Goal: Task Accomplishment & Management: Use online tool/utility

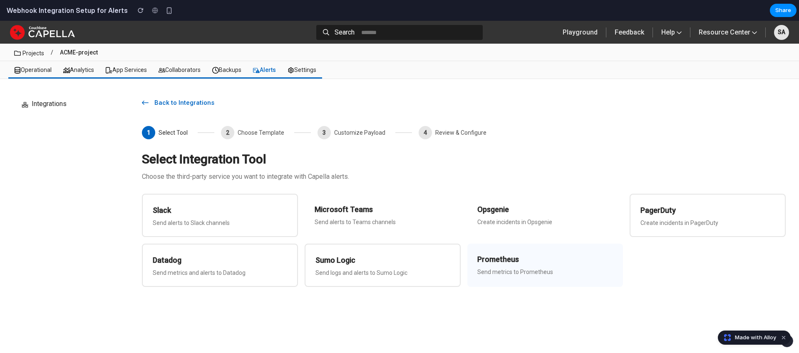
click at [505, 256] on h3 "Prometheus" at bounding box center [545, 260] width 136 height 12
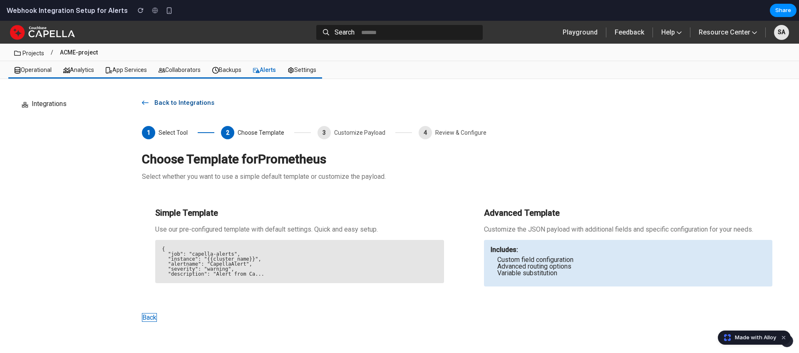
click at [157, 105] on span "Back to Integrations" at bounding box center [186, 103] width 75 height 8
click at [150, 319] on button "Back" at bounding box center [149, 317] width 15 height 9
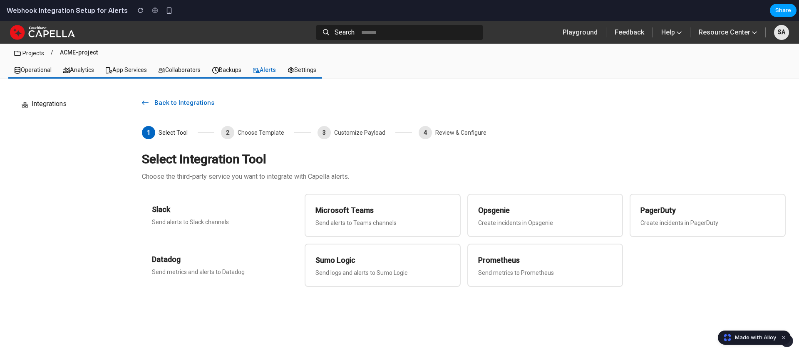
click at [788, 8] on span "Share" at bounding box center [783, 10] width 16 height 8
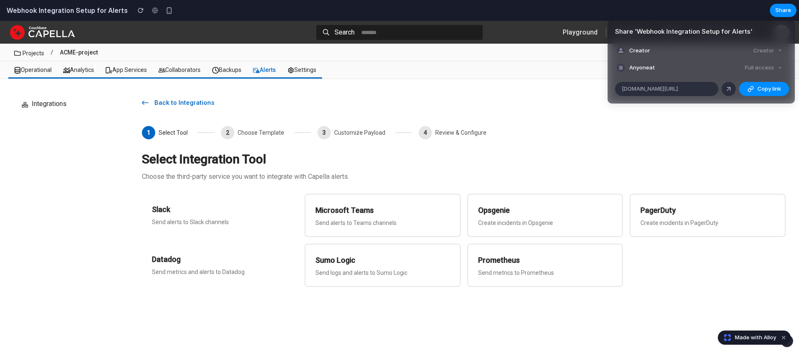
click at [776, 52] on div "Creator" at bounding box center [768, 51] width 36 height 12
click at [727, 13] on div "Share ' Webhook Integration Setup for Alerts ' Creator Creator Anyone at Full a…" at bounding box center [399, 176] width 799 height 353
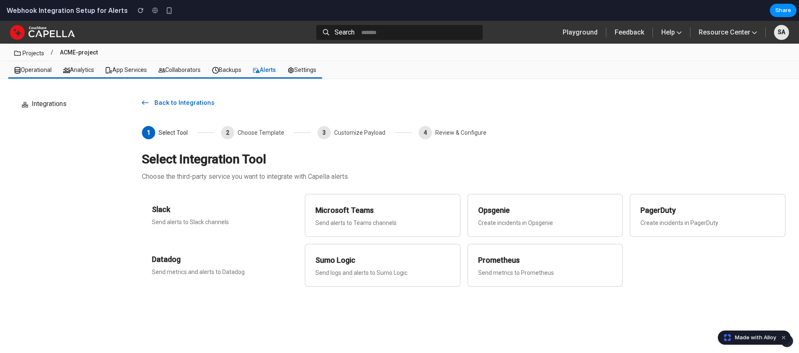
click at [776, 25] on button "SA" at bounding box center [781, 32] width 15 height 15
click at [776, 35] on div "SA" at bounding box center [781, 32] width 15 height 15
click at [779, 34] on p "SA" at bounding box center [781, 32] width 7 height 9
click at [770, 30] on div "Playground Feedback Help Documentation Raise a Support Ticket Reach Out Communi…" at bounding box center [642, 32] width 293 height 20
click at [728, 34] on button "Resource Center" at bounding box center [728, 32] width 72 height 20
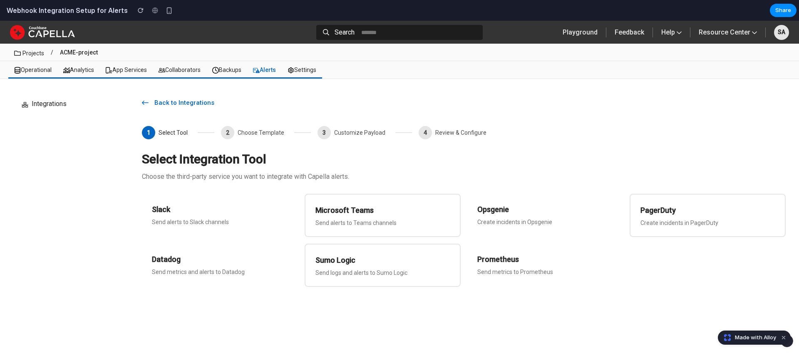
click at [748, 331] on div "Made with Alloy" at bounding box center [754, 338] width 73 height 14
click at [745, 335] on span "Made with Alloy" at bounding box center [755, 338] width 41 height 8
click at [780, 29] on p "SA" at bounding box center [781, 32] width 7 height 9
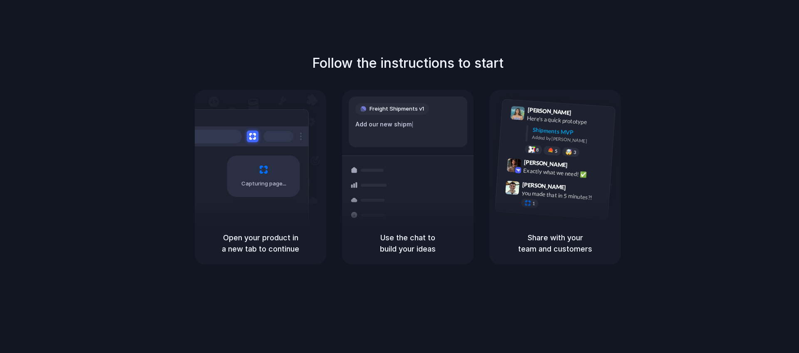
click at [530, 67] on div "Follow the instructions to start Capturing page Open your product in a new tab …" at bounding box center [407, 158] width 799 height 211
click at [649, 49] on div "Follow the instructions to start Capturing page Open your product in a new tab …" at bounding box center [408, 185] width 816 height 370
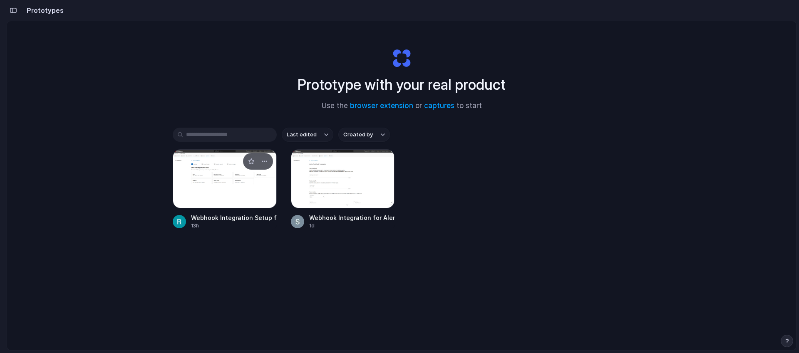
click at [250, 183] on div at bounding box center [225, 178] width 104 height 59
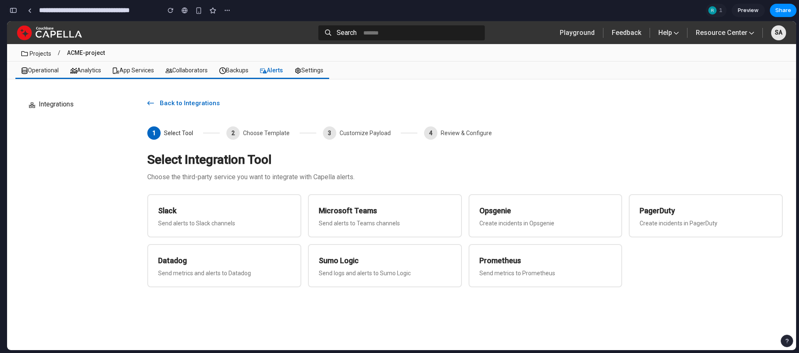
click at [14, 13] on button "button" at bounding box center [13, 10] width 13 height 13
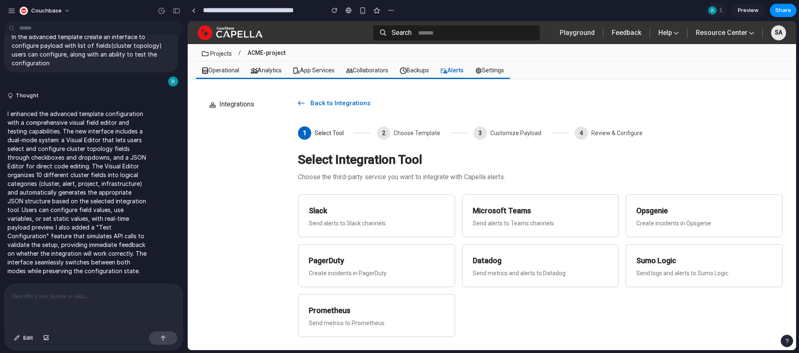
click at [89, 297] on p at bounding box center [93, 297] width 163 height 10
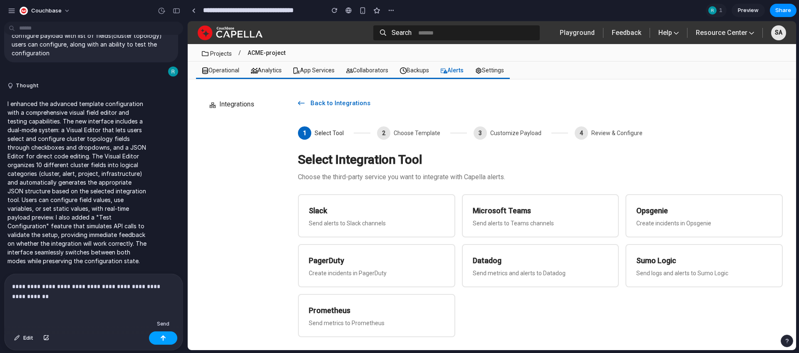
click at [167, 340] on button "button" at bounding box center [163, 338] width 28 height 13
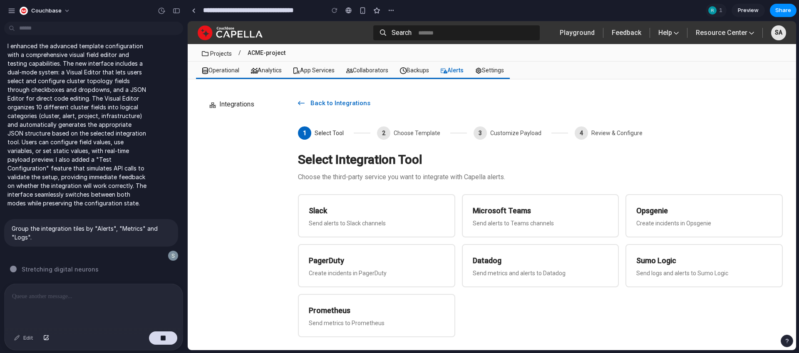
scroll to position [407, 0]
click at [720, 7] on span "1" at bounding box center [722, 10] width 6 height 8
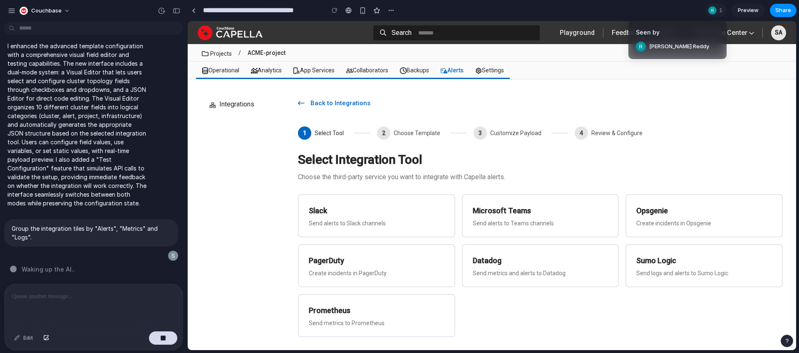
click at [663, 9] on div "Seen by Roopa Gopal Reddy" at bounding box center [399, 176] width 799 height 353
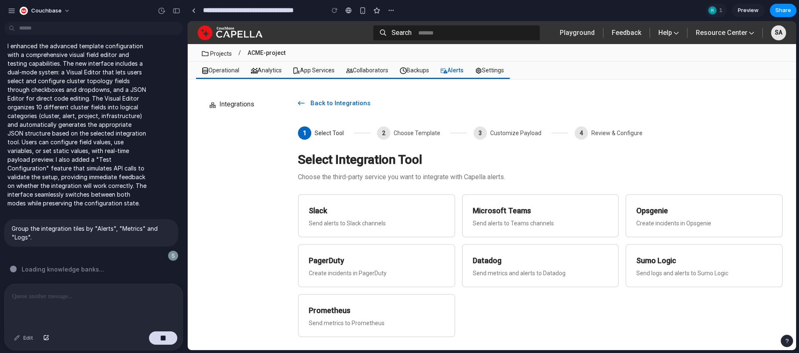
click at [525, 152] on div "Back to Integrations 1 Select Tool 2 Choose Template 3 Customize Payload 4 Revi…" at bounding box center [540, 230] width 485 height 275
click at [474, 134] on div "3" at bounding box center [480, 133] width 13 height 13
click at [395, 12] on button "button" at bounding box center [391, 10] width 12 height 12
click at [451, 10] on div "Duplicate Delete" at bounding box center [399, 176] width 799 height 353
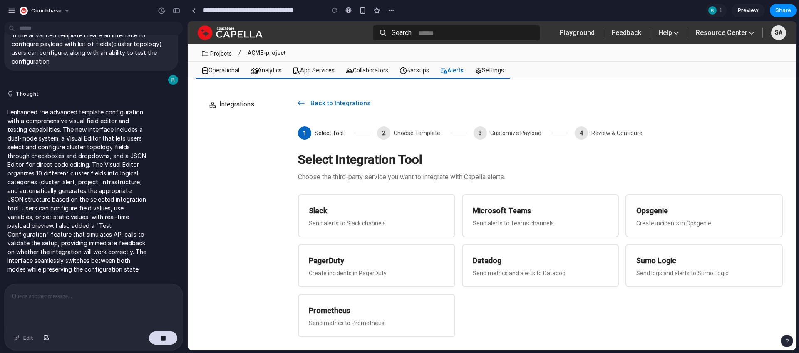
scroll to position [273, 0]
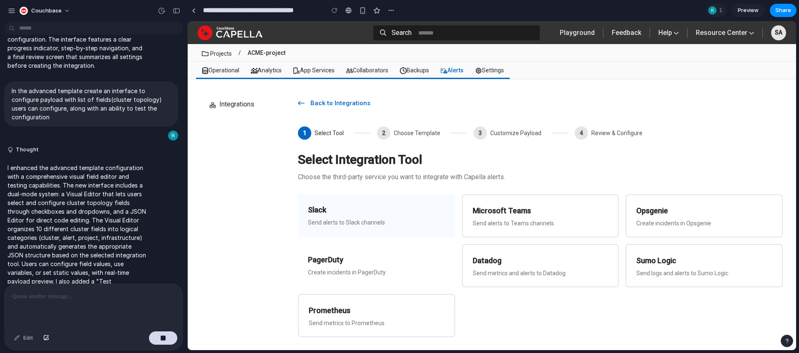
click at [399, 223] on p "Send alerts to Slack channels" at bounding box center [376, 222] width 137 height 7
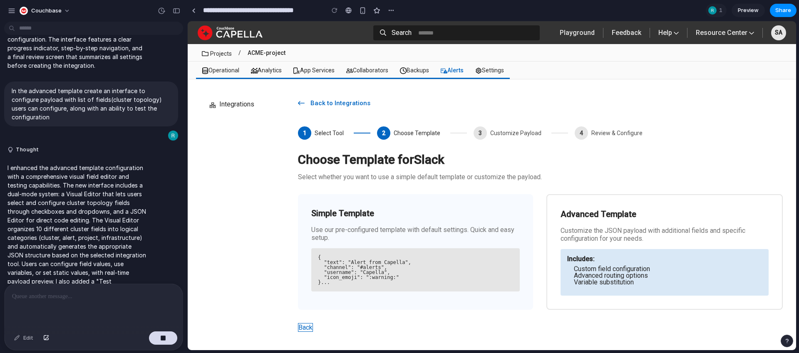
click at [399, 223] on div "Simple Template Use our pre-configured template with default settings. Quick an…" at bounding box center [415, 252] width 235 height 116
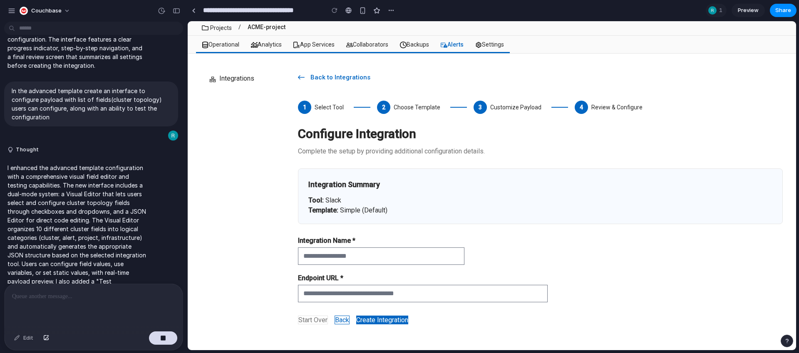
scroll to position [27, 0]
click at [340, 76] on span "Back to Integrations" at bounding box center [342, 76] width 75 height 8
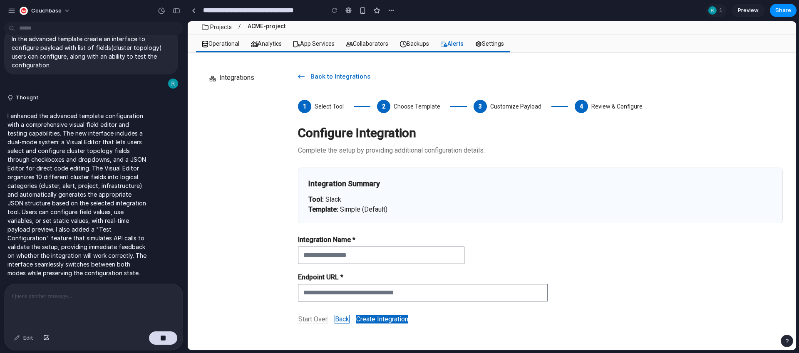
scroll to position [407, 0]
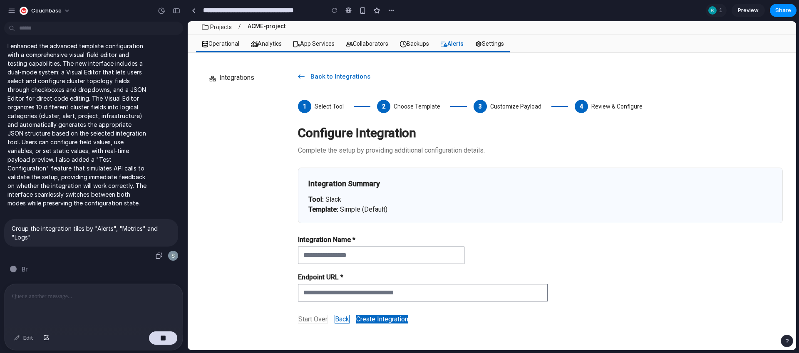
click at [160, 225] on p "Group the integration tiles by "Alerts", "Metrics" and "Logs"." at bounding box center [91, 232] width 159 height 17
click at [97, 253] on div "Group the integration tiles by "Alerts", "Metrics" and "Logs"." at bounding box center [91, 240] width 174 height 42
click at [174, 253] on div at bounding box center [173, 256] width 10 height 10
click at [166, 337] on button "button" at bounding box center [163, 338] width 28 height 13
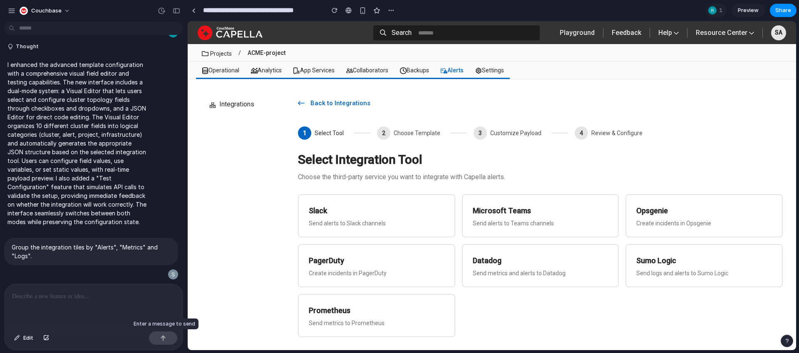
scroll to position [0, 0]
click at [165, 248] on p "Group the integration tiles by "Alerts", "Metrics" and "Logs"." at bounding box center [91, 251] width 159 height 17
click at [145, 246] on p "Group the integration tiles by "Alerts", "Metrics" and "Logs"." at bounding box center [91, 251] width 159 height 17
click at [719, 10] on span "1" at bounding box center [722, 10] width 6 height 8
click at [148, 194] on div "Seen by Roopa Gopal Reddy" at bounding box center [399, 176] width 799 height 353
